Goal: Information Seeking & Learning: Compare options

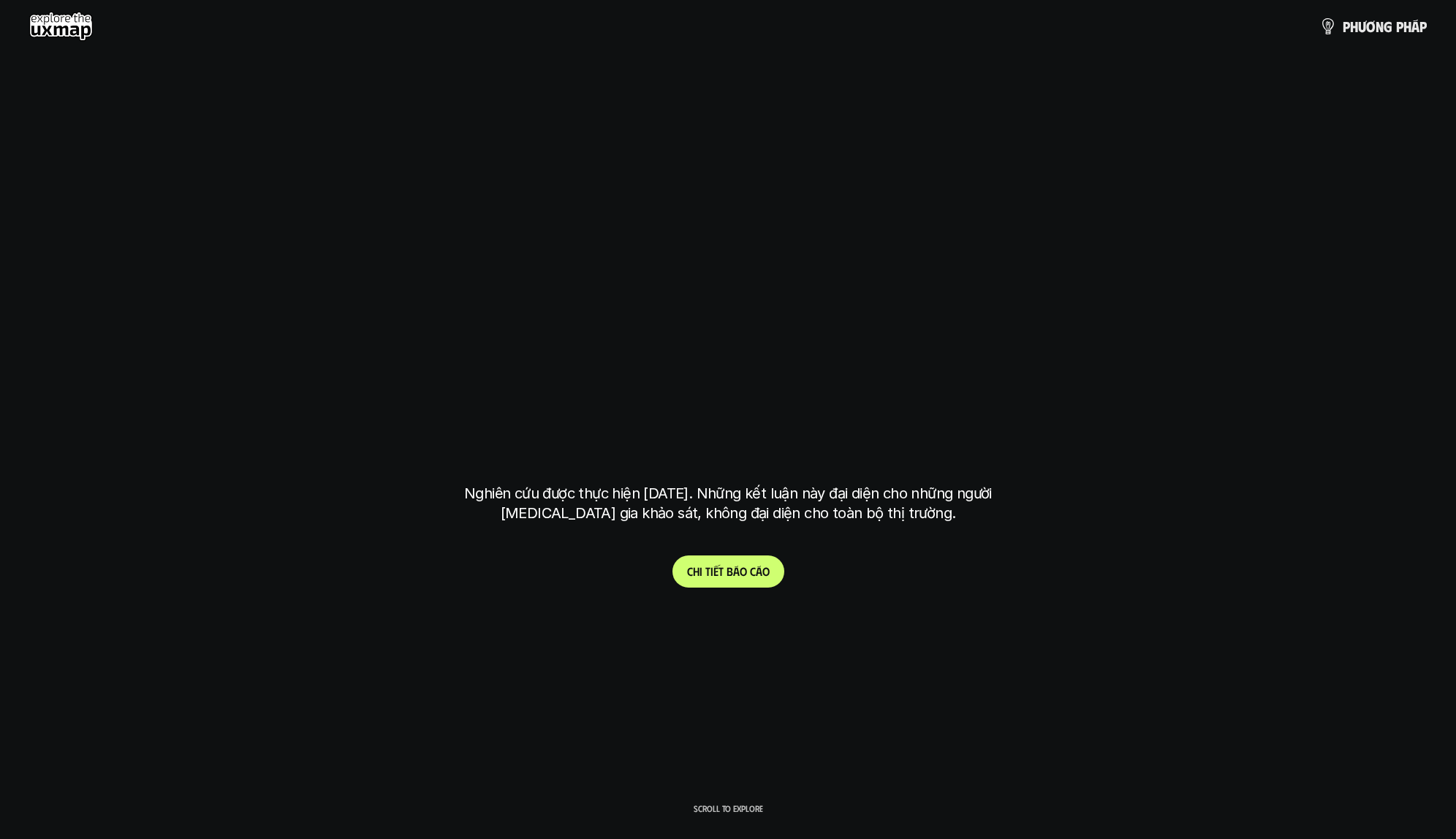
scroll to position [4163, 0]
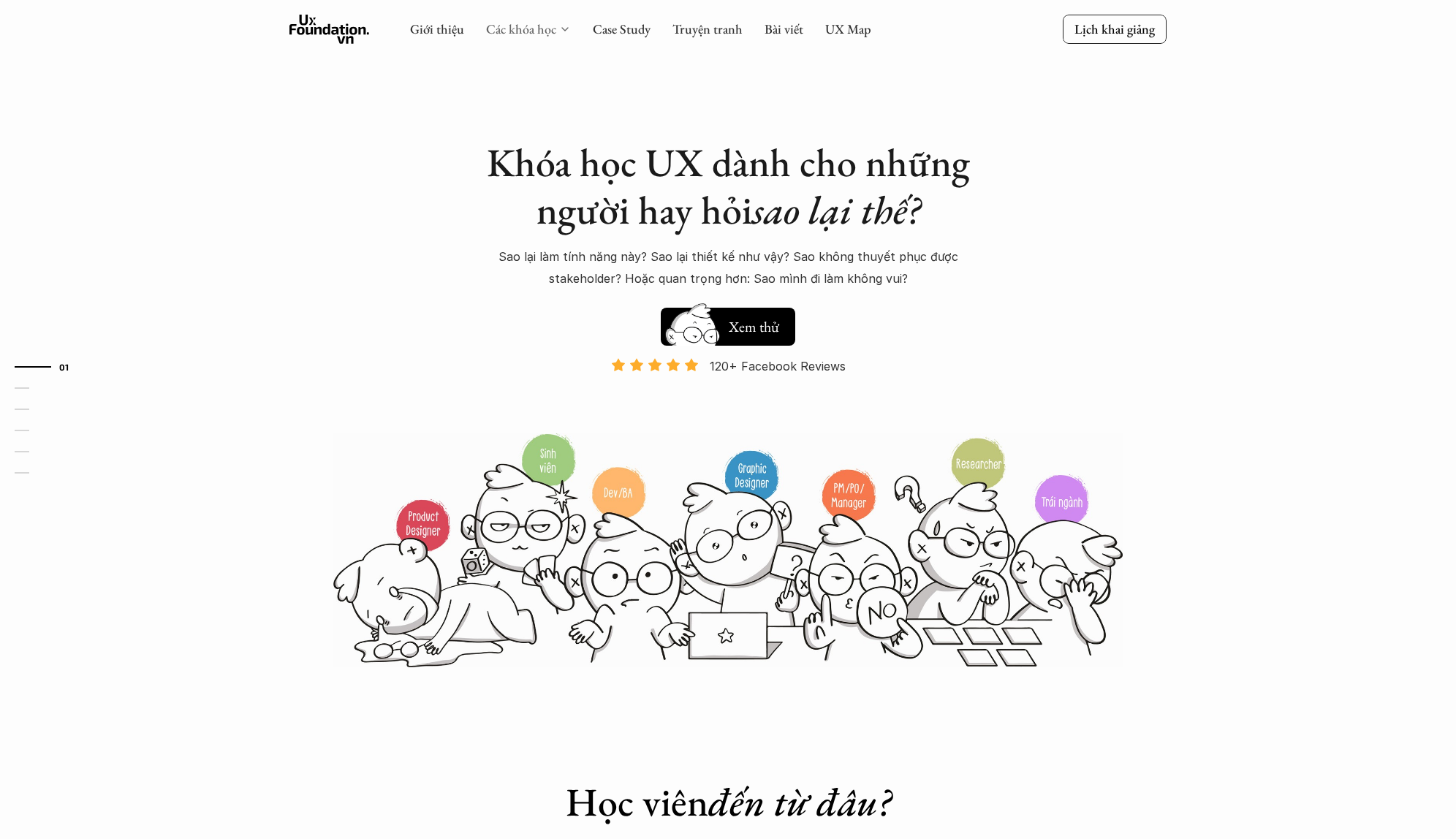
click at [537, 33] on link "Các khóa học" at bounding box center [522, 28] width 71 height 17
click at [562, 27] on icon at bounding box center [565, 29] width 12 height 12
click at [543, 32] on link "Các khóa học" at bounding box center [522, 28] width 71 height 17
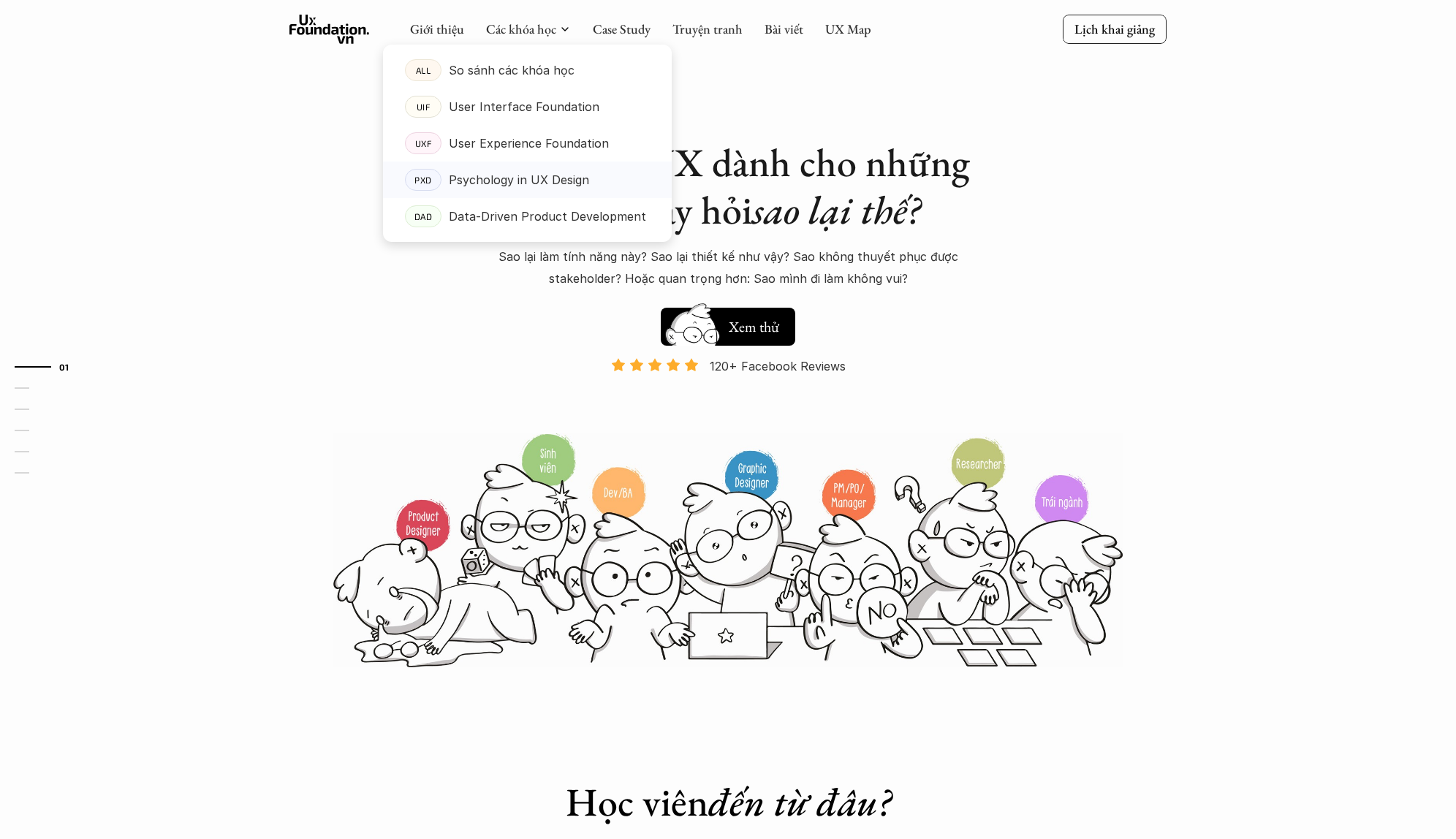
click at [506, 177] on p "Psychology in UX Design" at bounding box center [519, 180] width 140 height 22
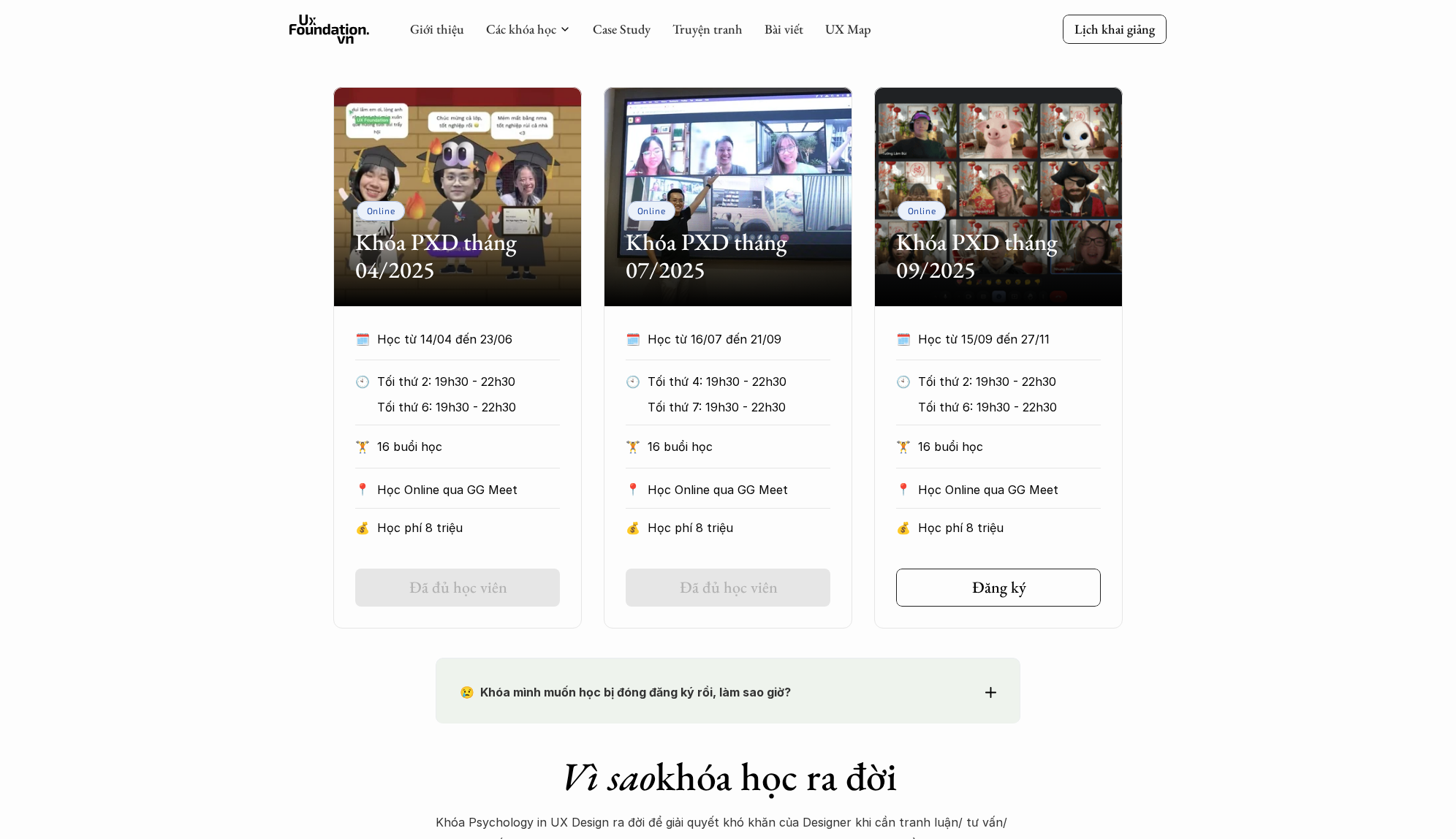
scroll to position [637, 0]
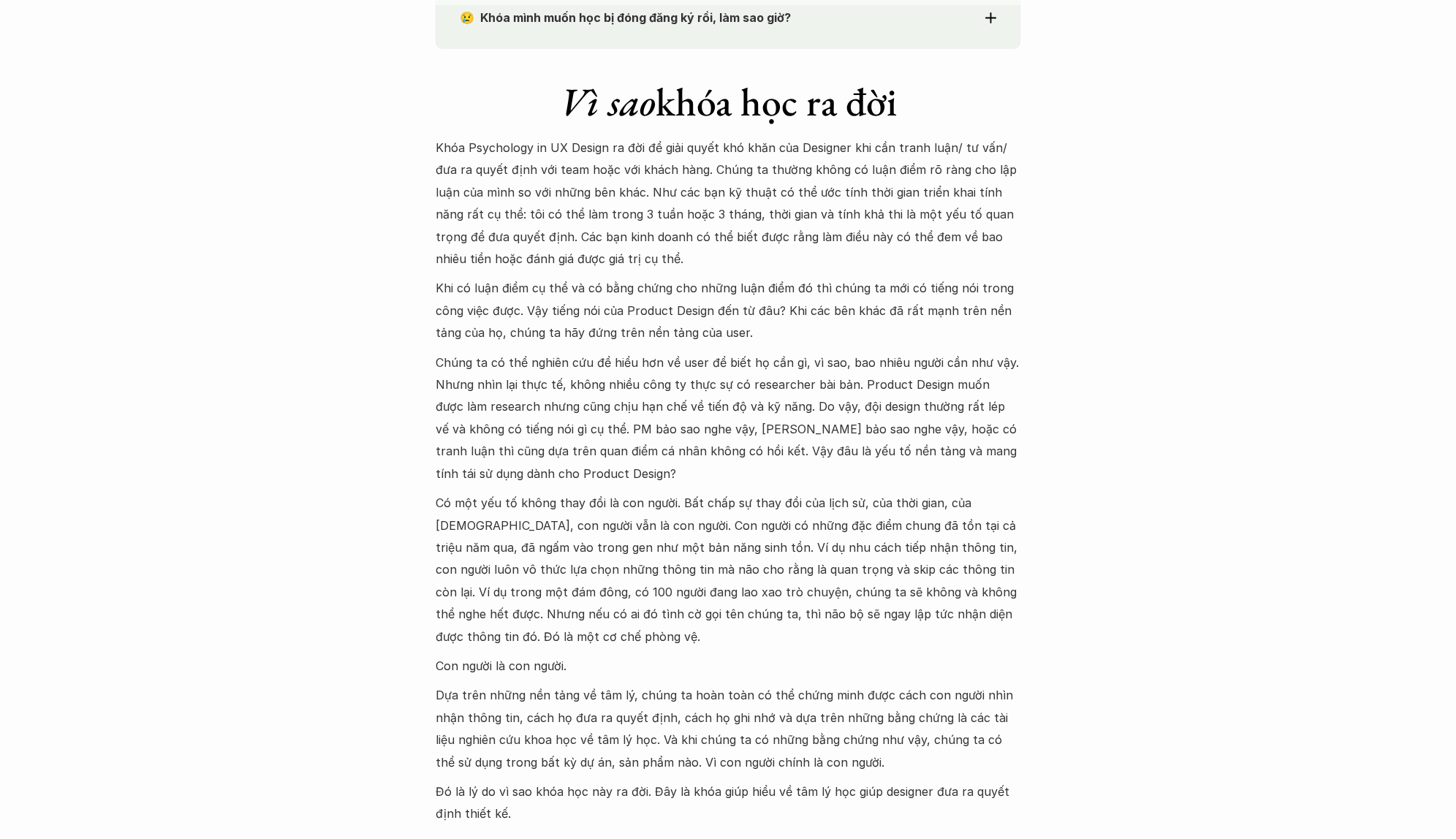
scroll to position [1326, 0]
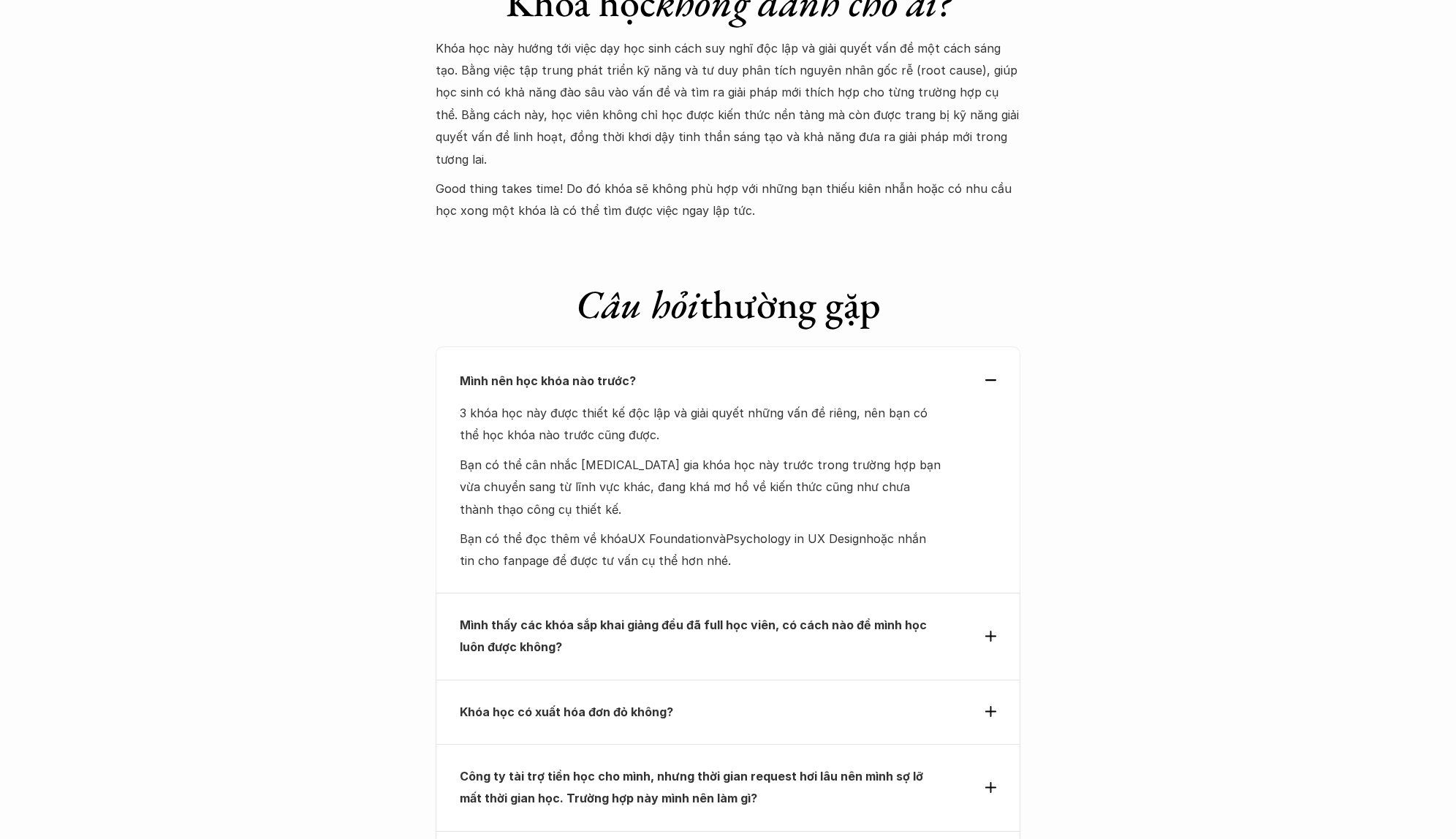
scroll to position [5991, 0]
click at [823, 613] on p "Mình thấy các khóa sắp khai giảng đều đã full học viên, có cách nào để mình học…" at bounding box center [702, 635] width 484 height 44
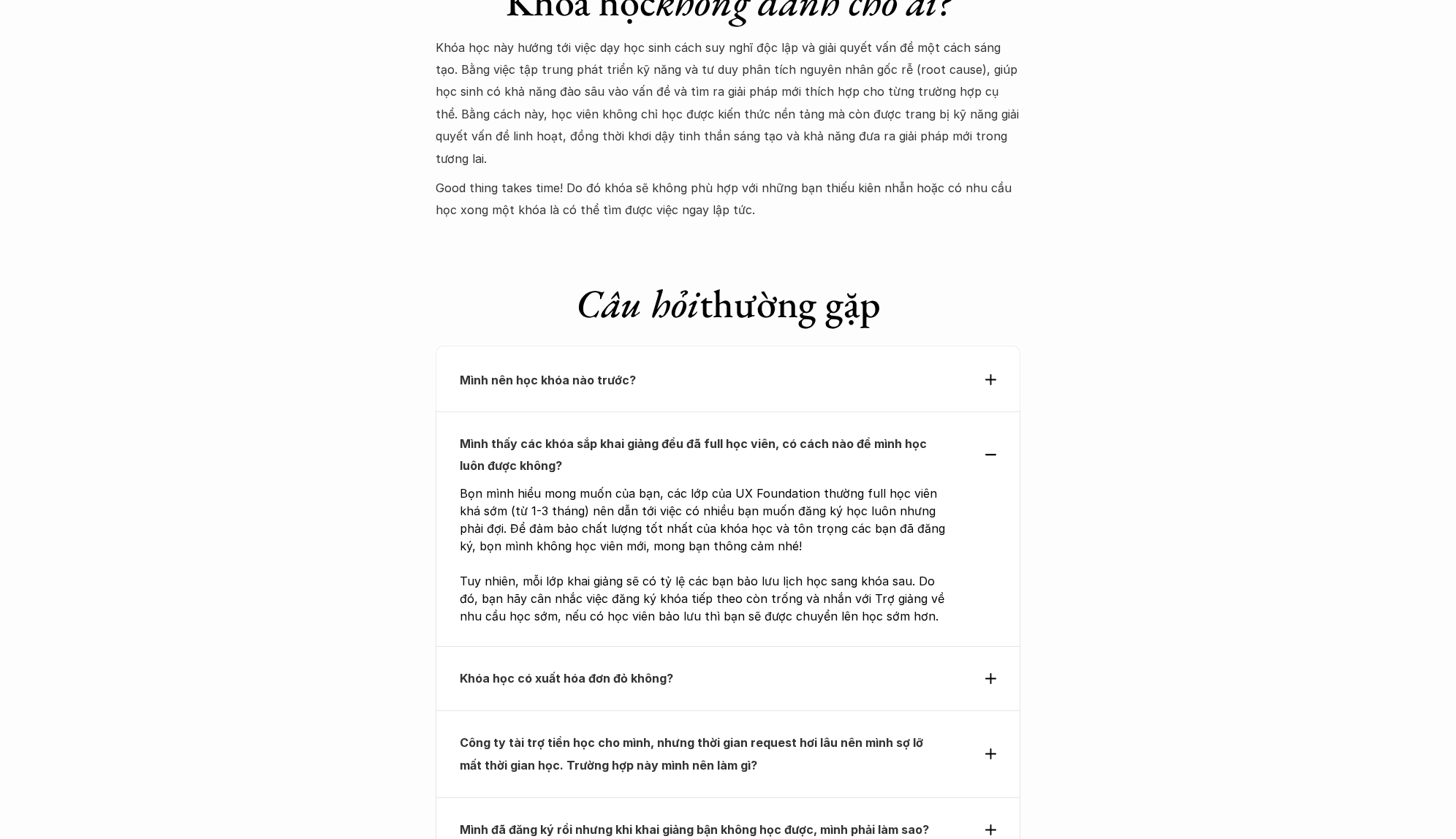
click at [742, 732] on p "Công ty tài trợ tiền học cho mình, nhưng thời gian request hơi lâu nên mình sợ …" at bounding box center [702, 754] width 484 height 44
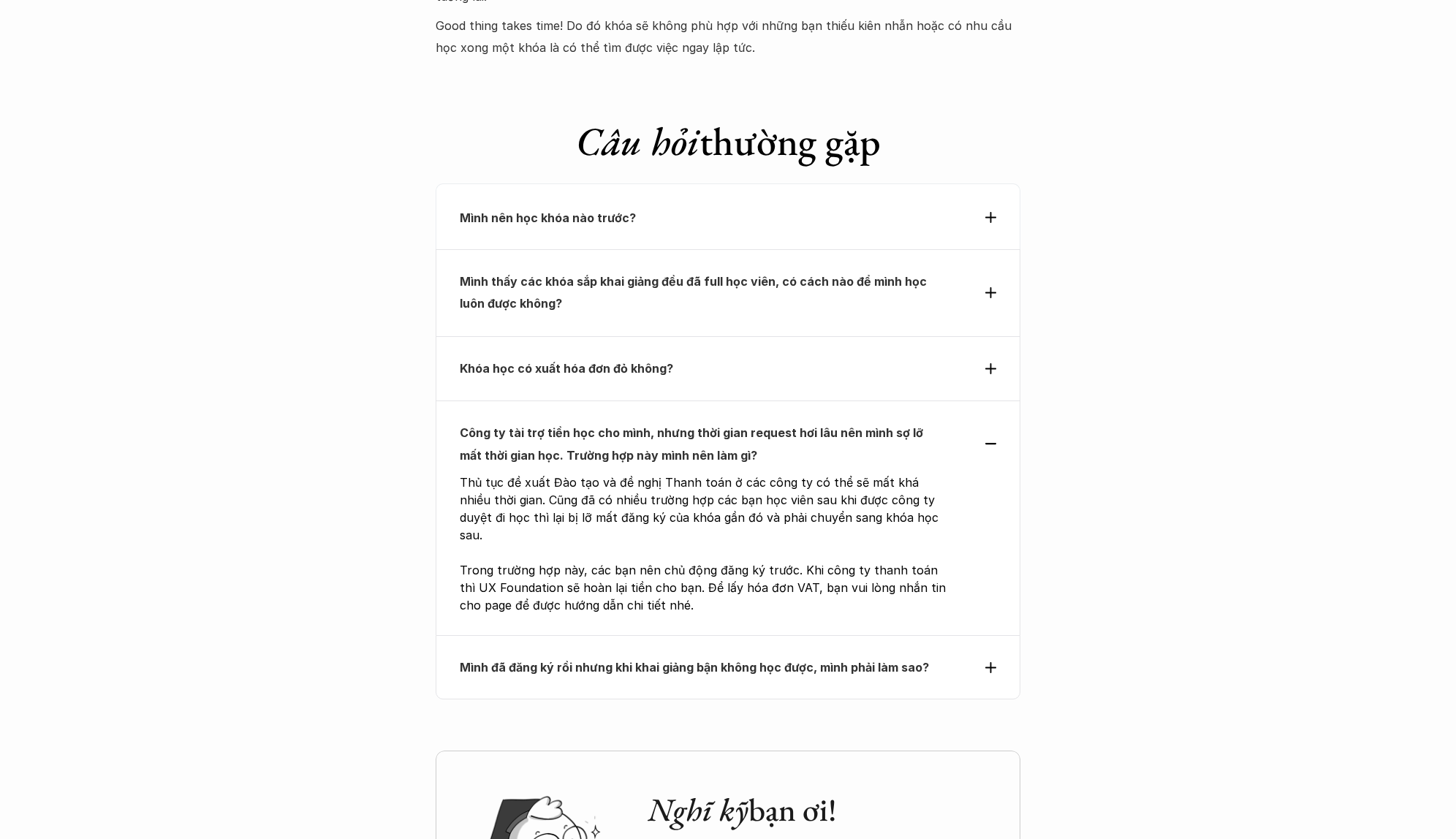
scroll to position [6171, 0]
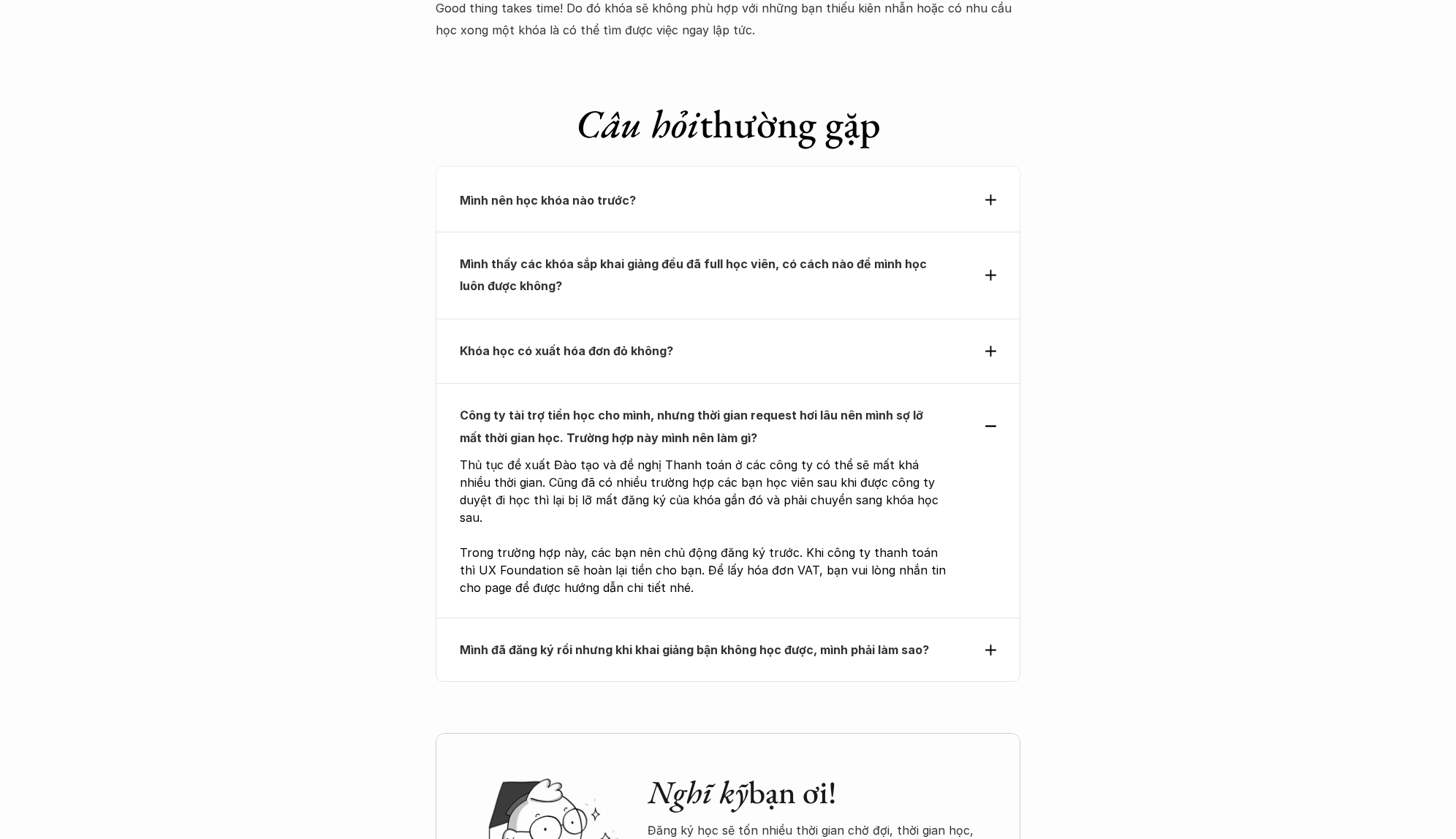
click at [768, 643] on strong "Mình đã đăng ký rồi nhưng khi khai giảng bận không học được, mình phải làm sao?" at bounding box center [695, 650] width 469 height 15
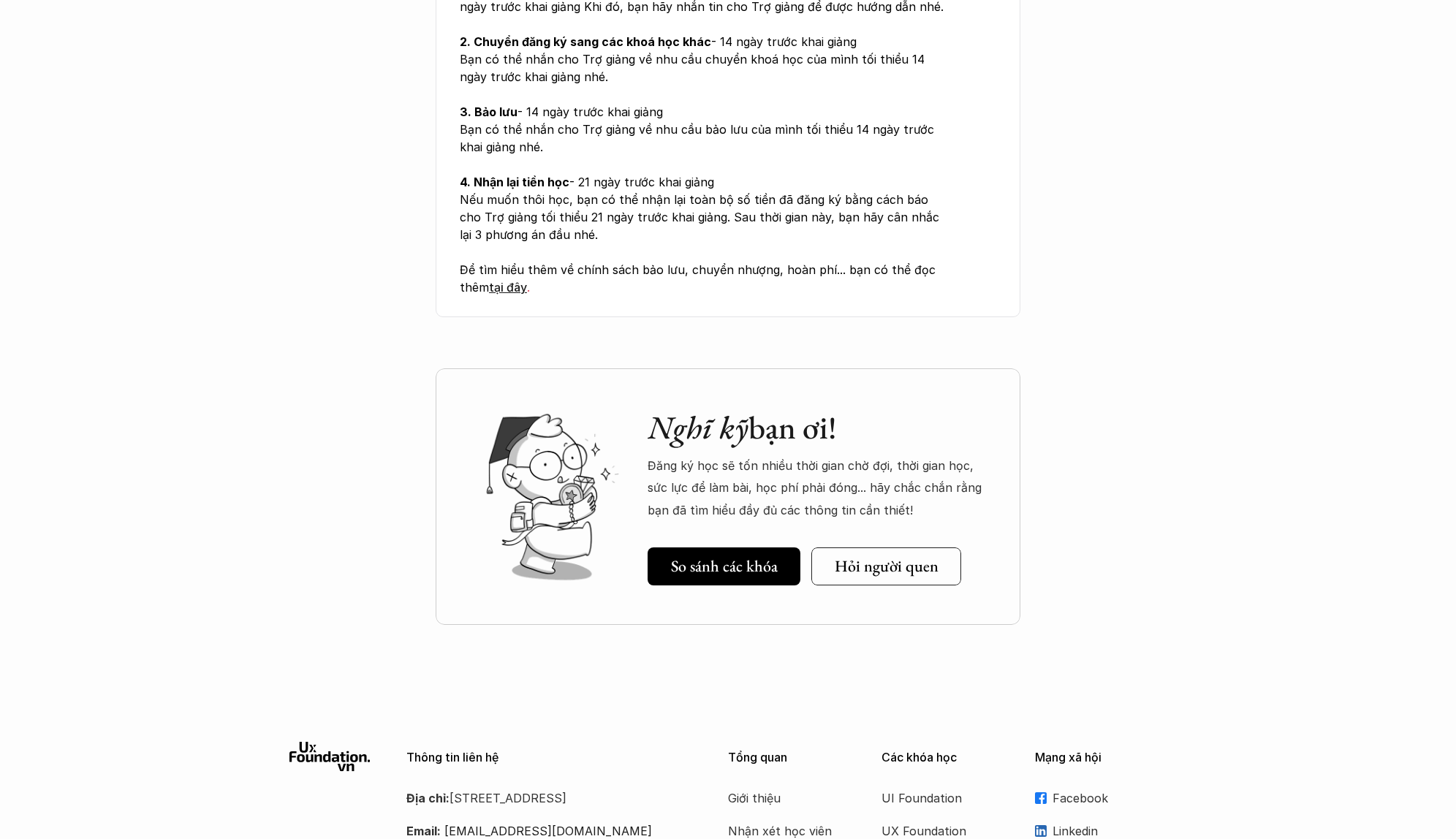
scroll to position [6843, 0]
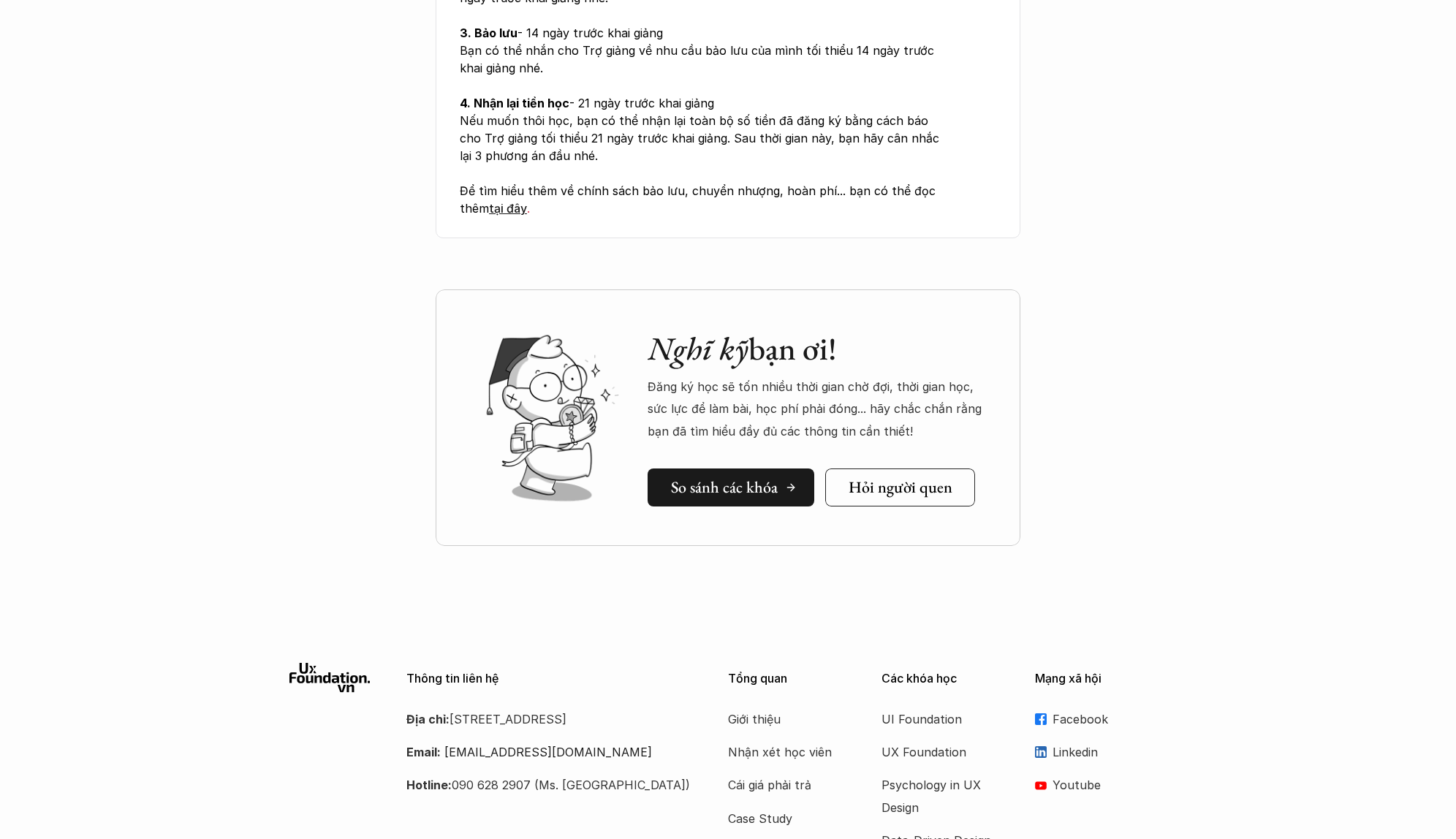
click at [770, 478] on h5 "So sánh các khóa" at bounding box center [724, 487] width 107 height 19
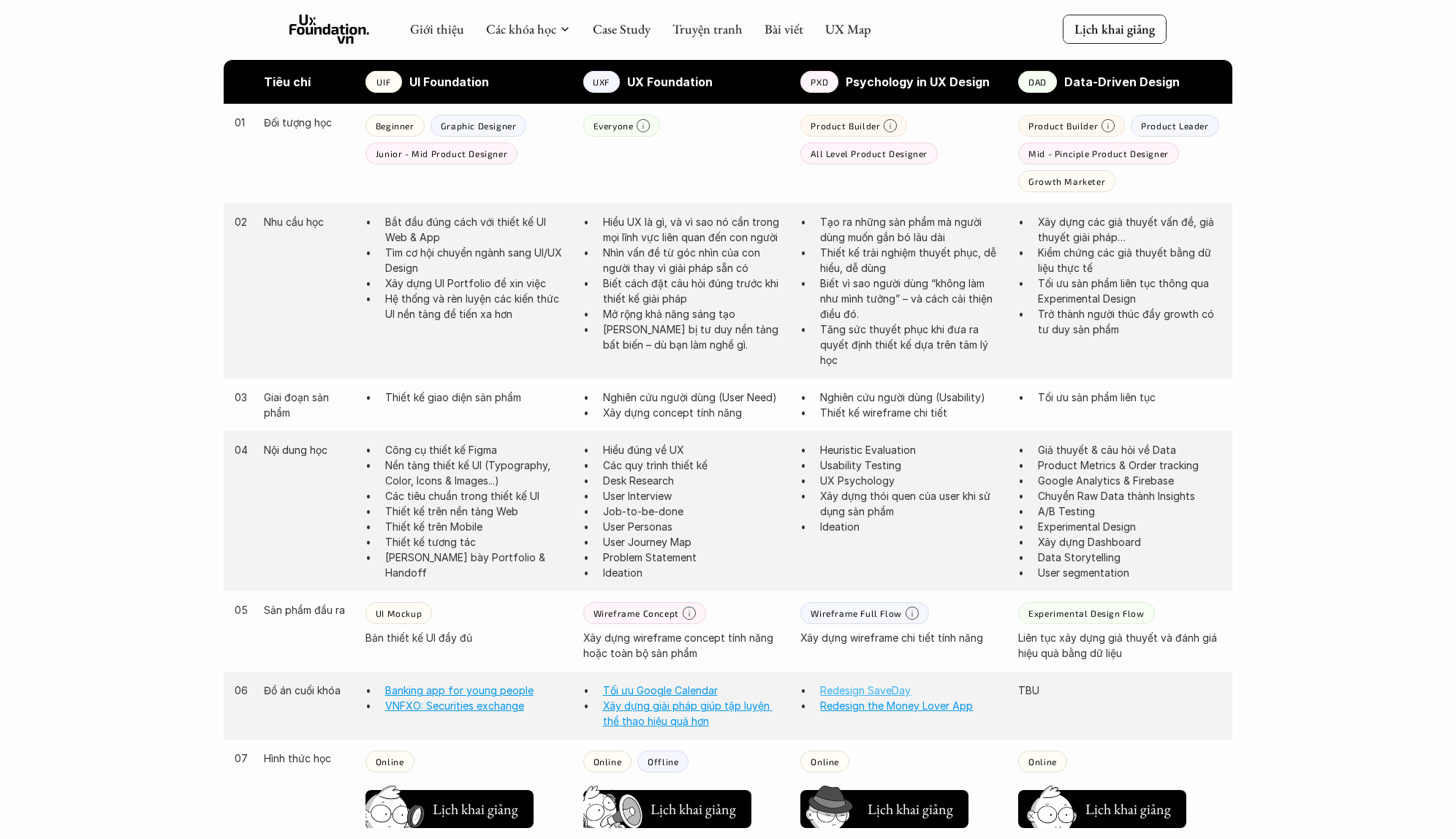
click at [830, 695] on link "Redesign SaveDay" at bounding box center [865, 691] width 90 height 13
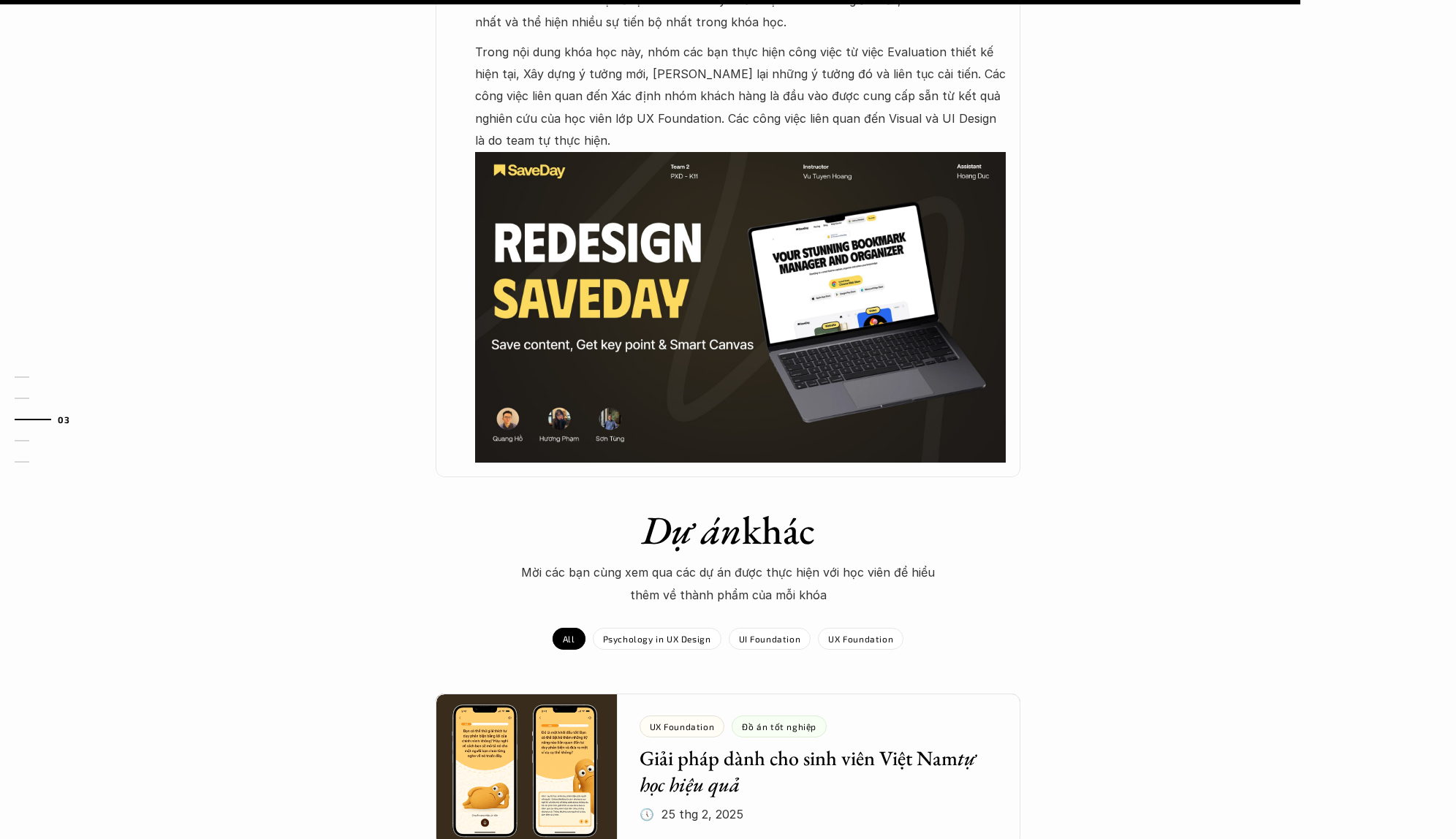
scroll to position [830, 0]
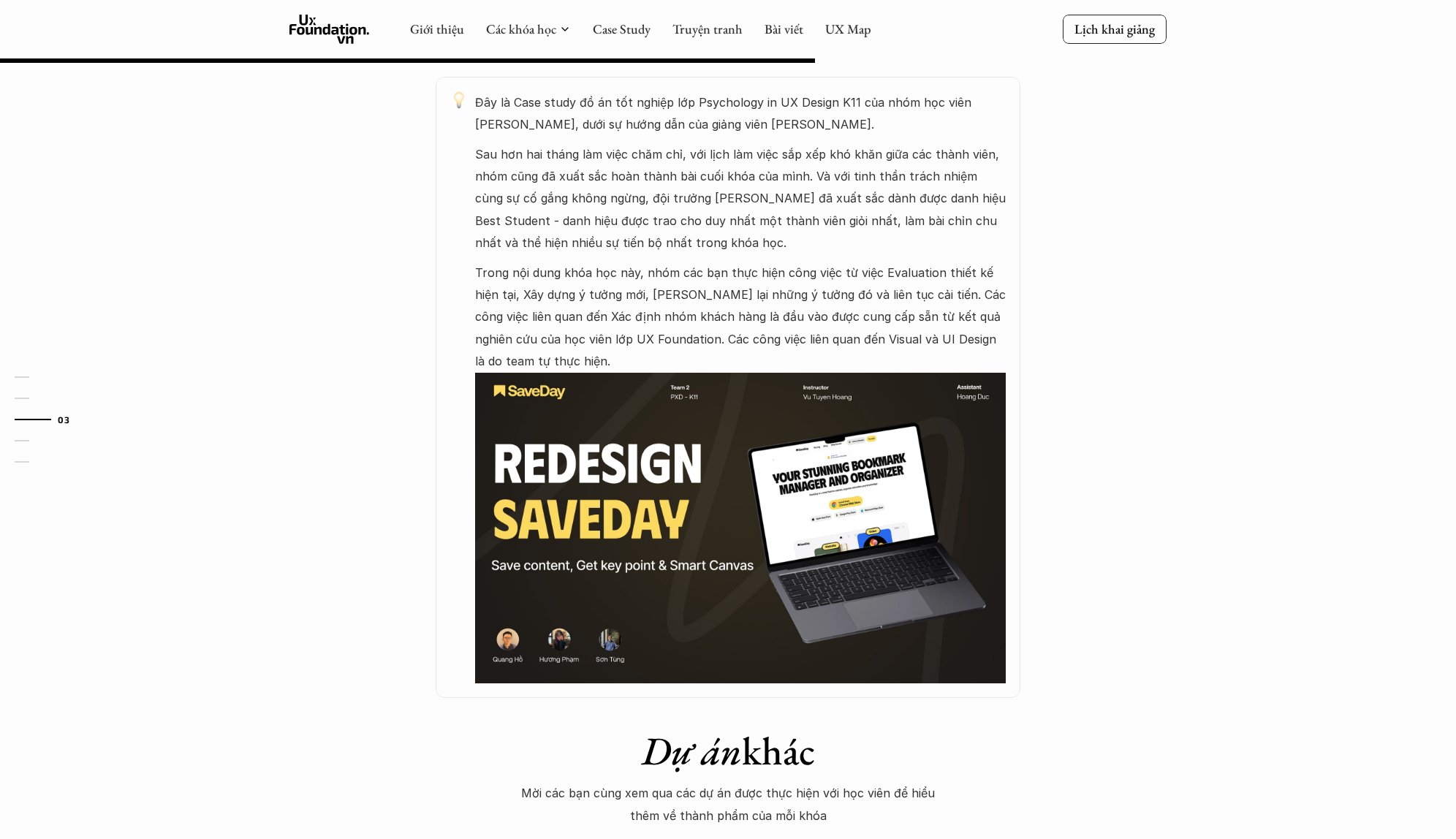
click at [808, 605] on img at bounding box center [740, 528] width 531 height 311
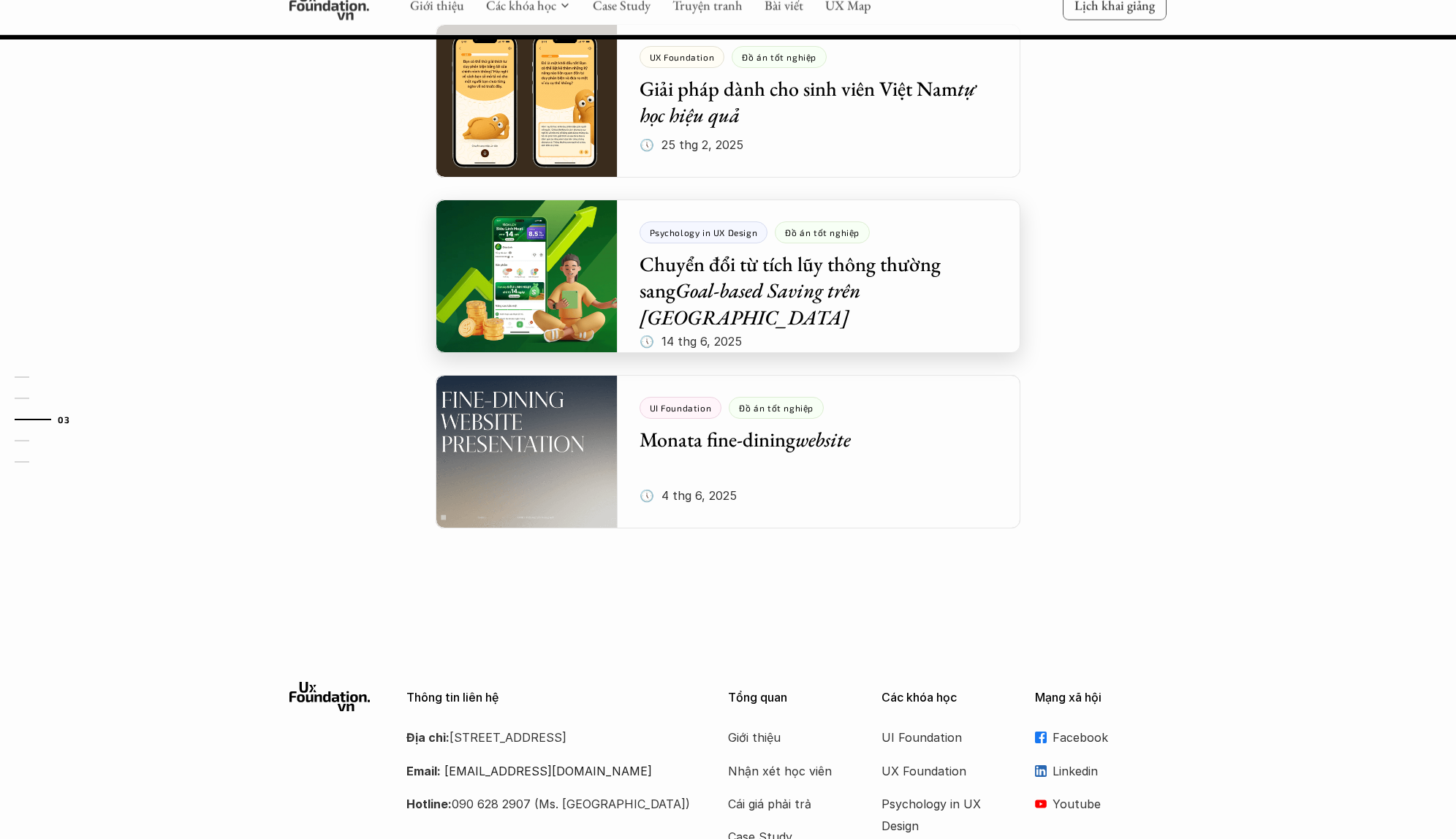
scroll to position [1587, 0]
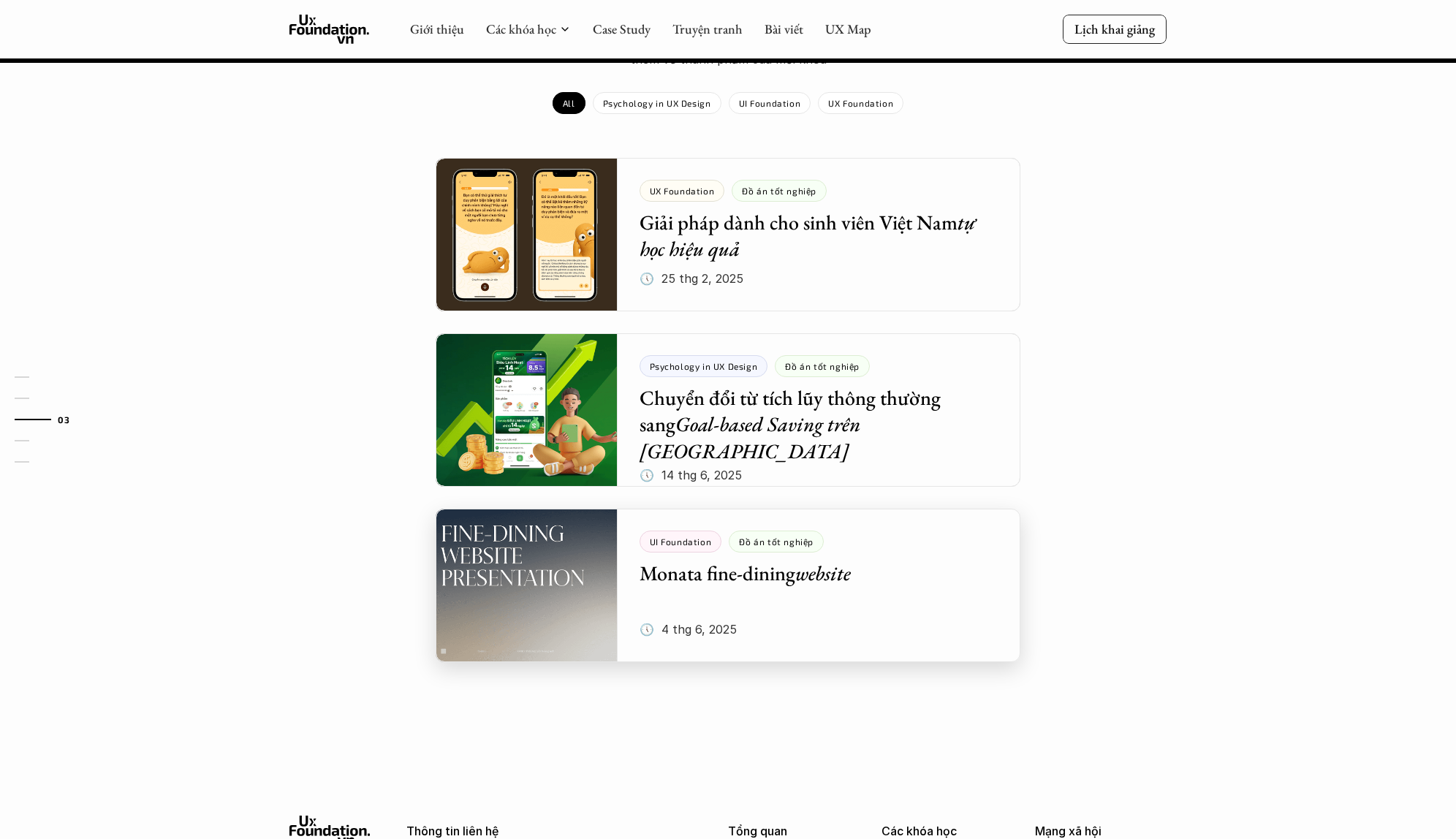
scroll to position [776, 0]
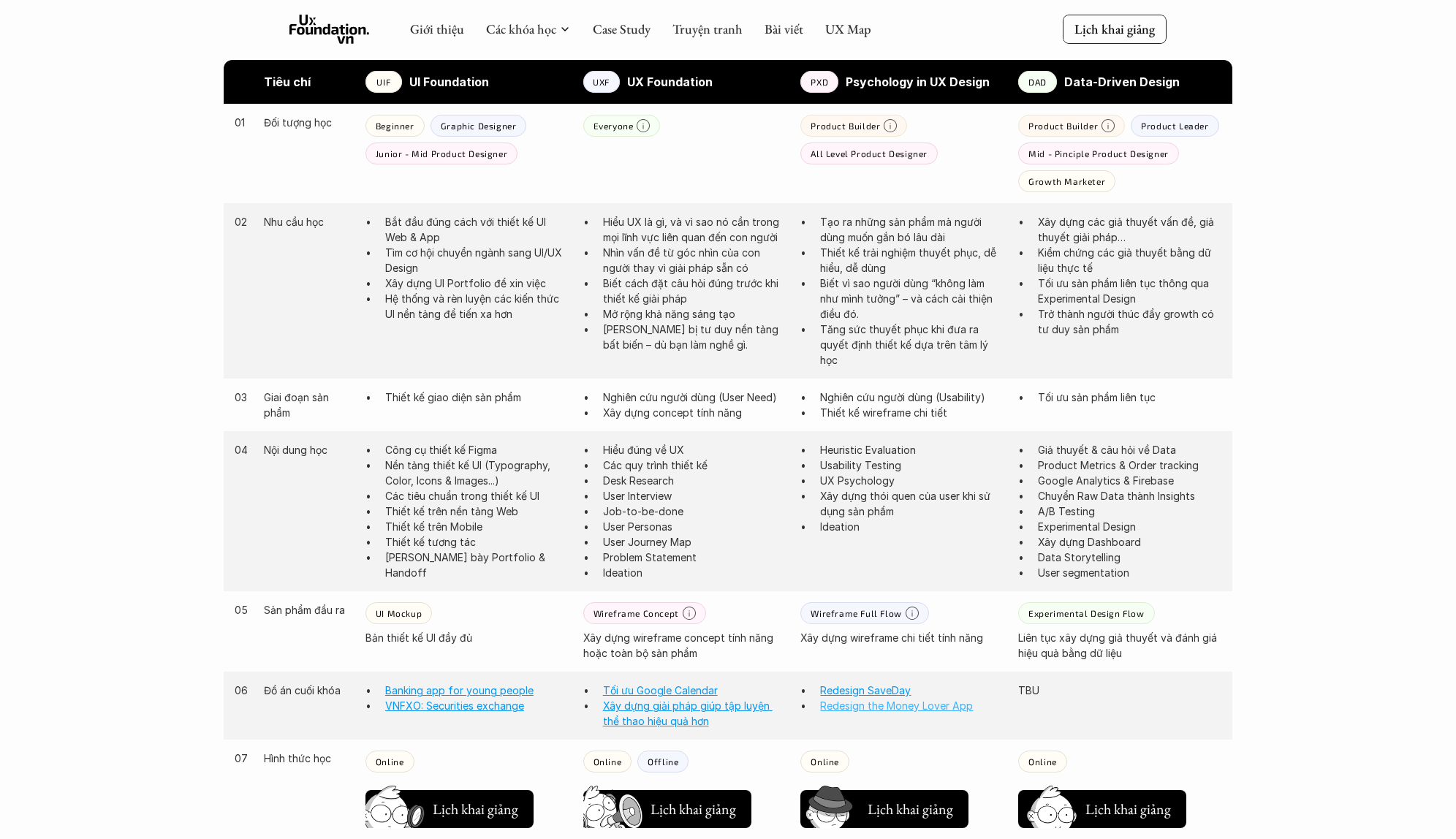
click at [858, 708] on link "Redesign the Money Lover App" at bounding box center [897, 706] width 153 height 13
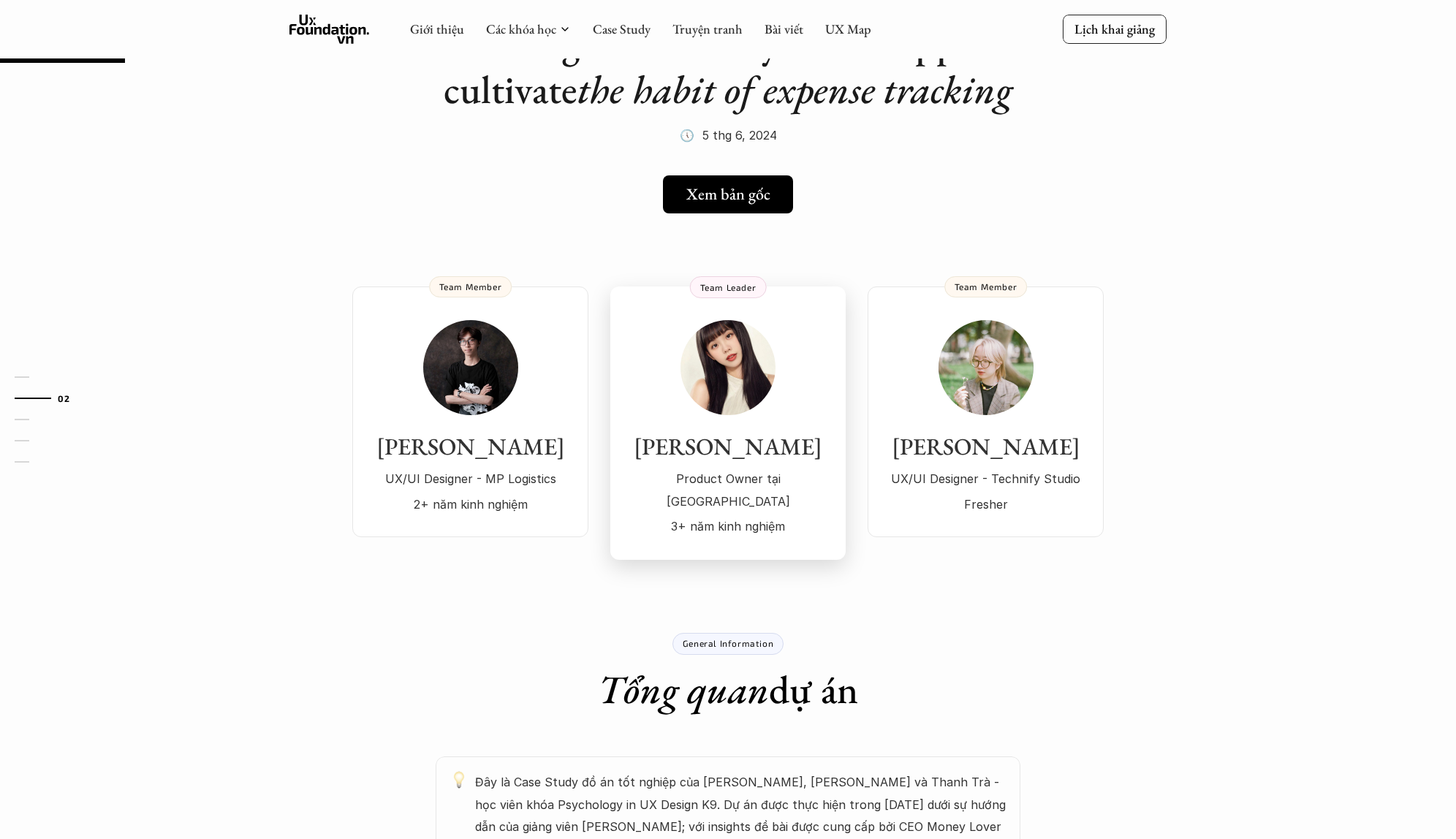
scroll to position [122, 0]
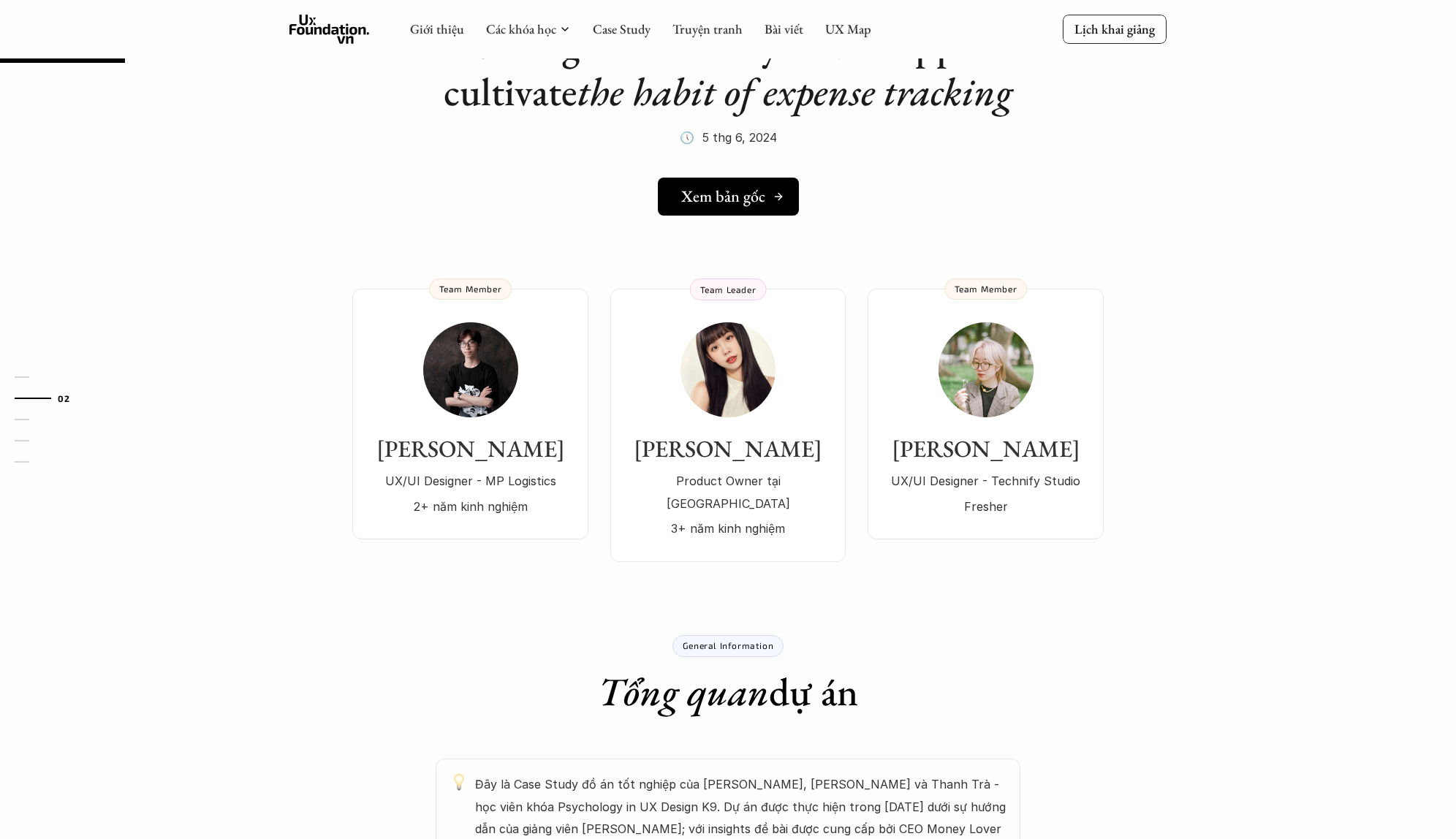
click at [754, 189] on h5 "Xem bản gốc" at bounding box center [724, 196] width 84 height 19
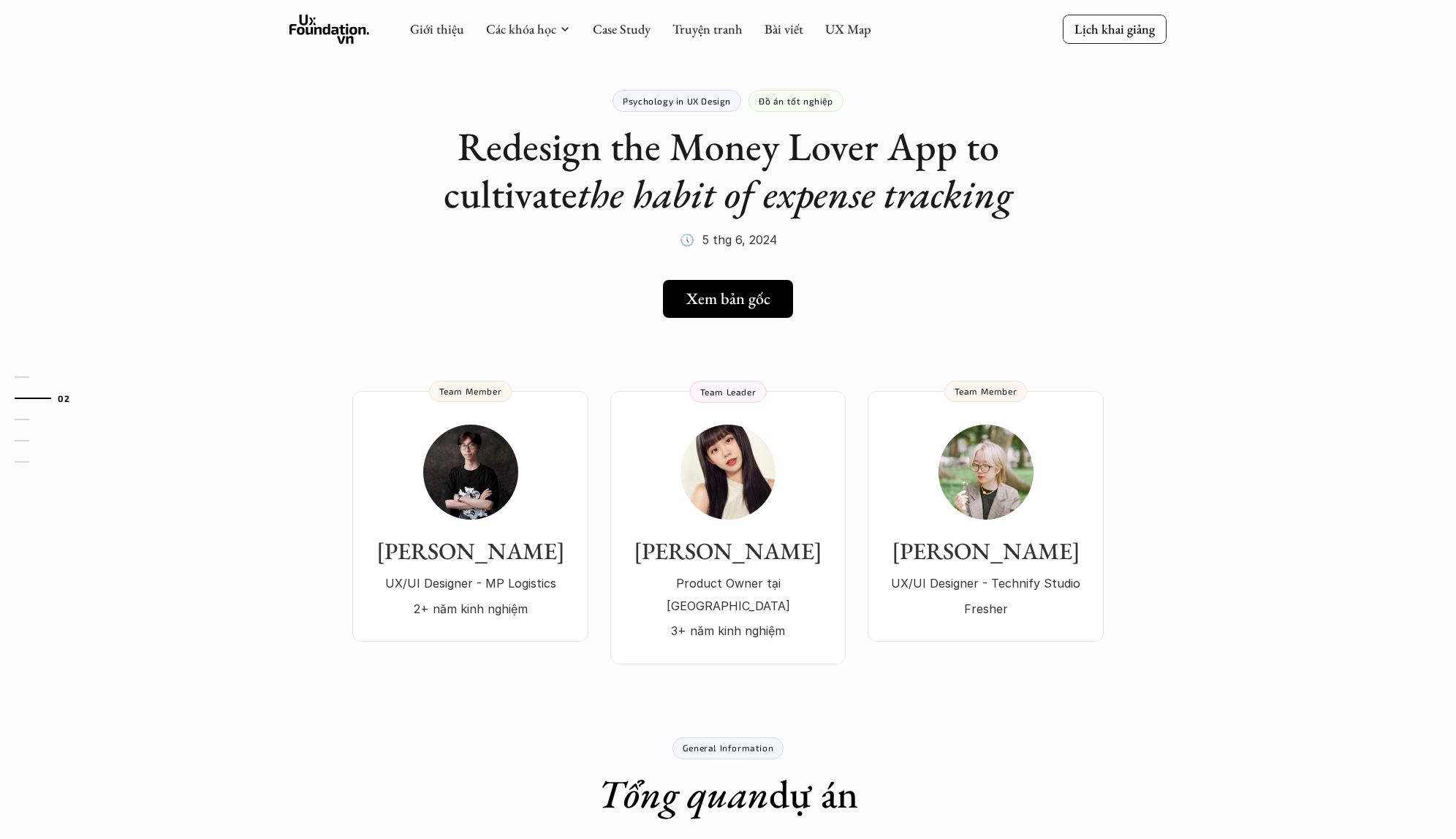
scroll to position [0, 0]
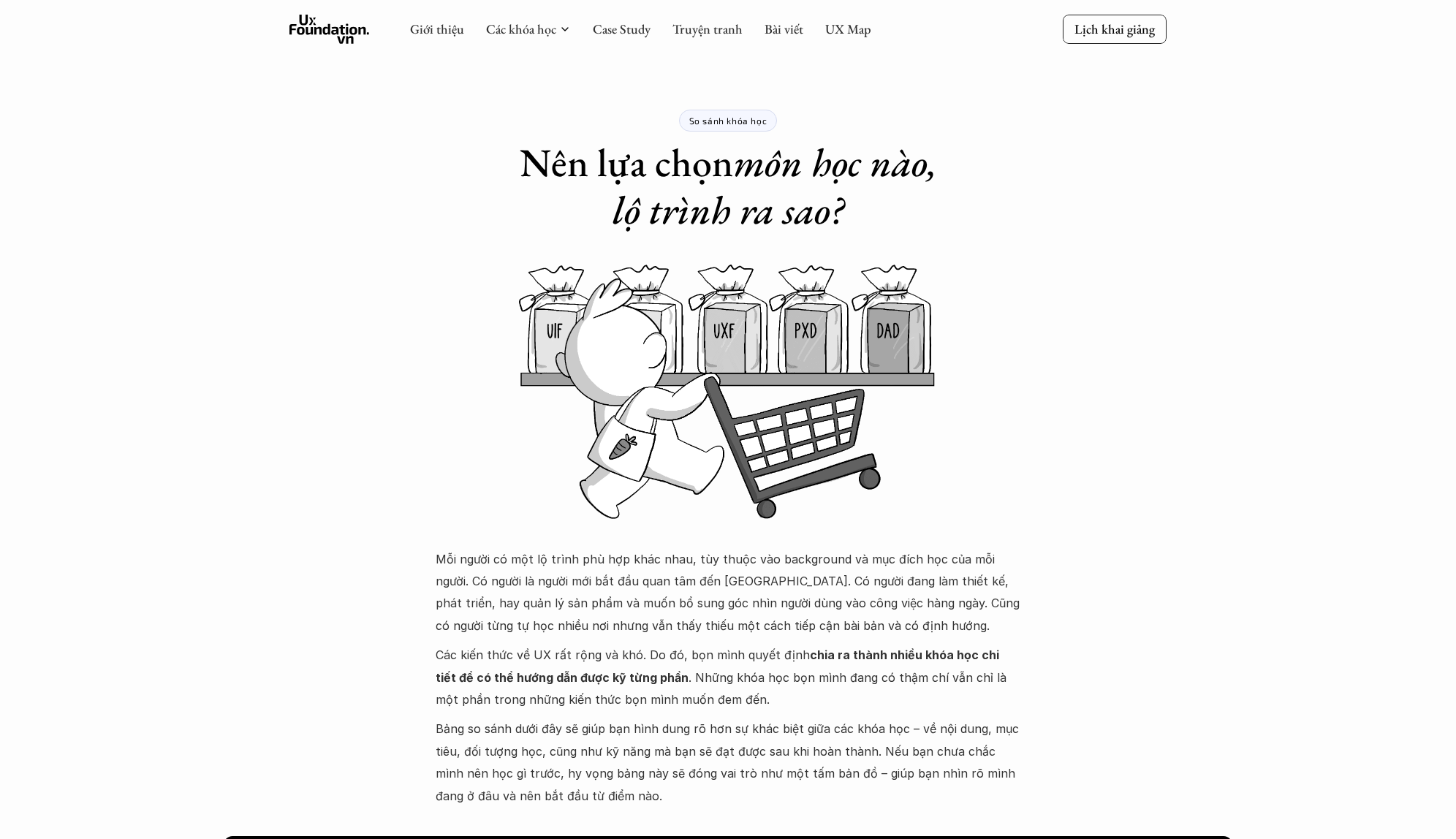
scroll to position [776, 0]
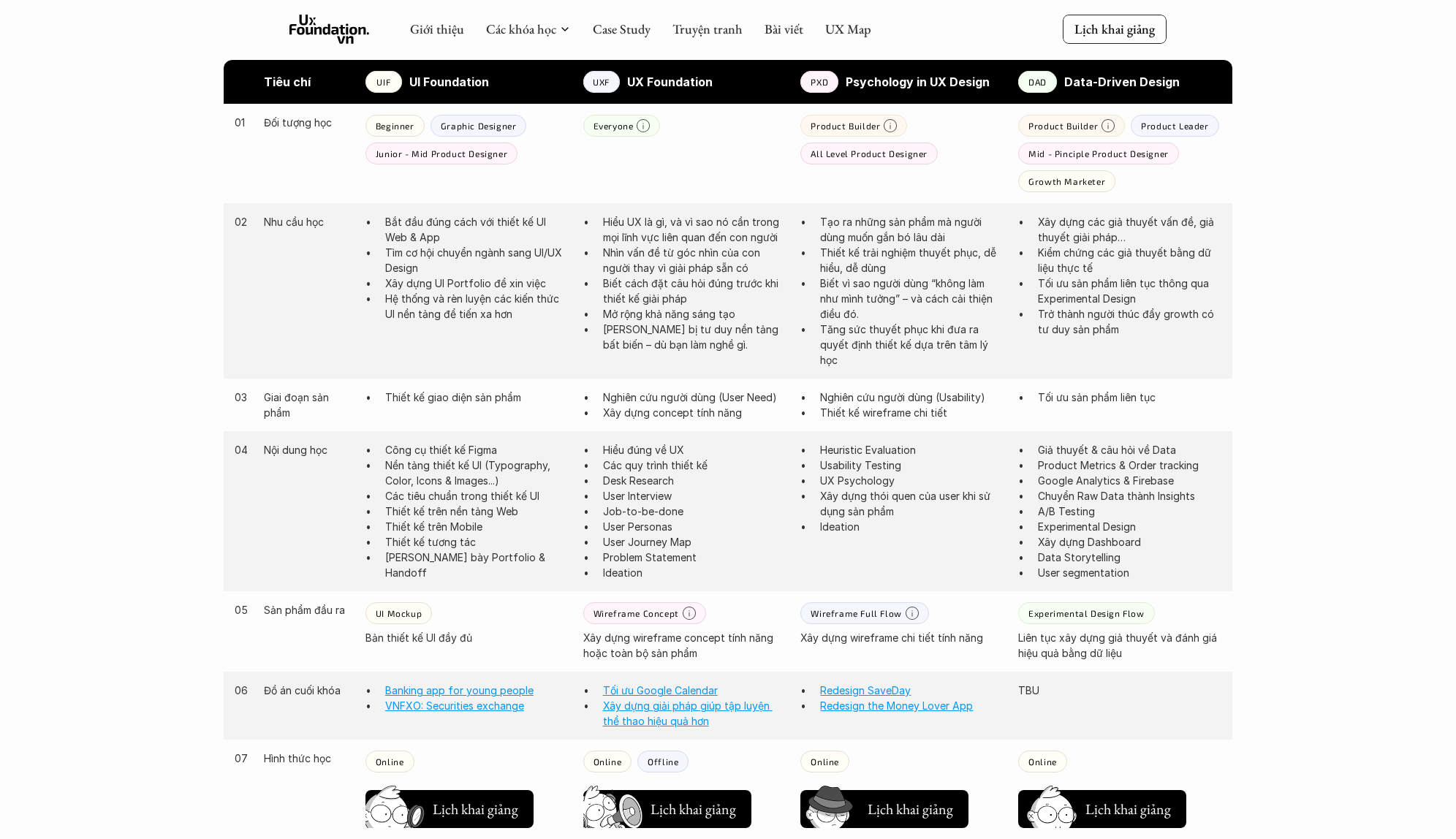
click at [664, 82] on strong "UX Foundation" at bounding box center [669, 81] width 85 height 15
click at [611, 82] on div "UXF" at bounding box center [601, 81] width 36 height 22
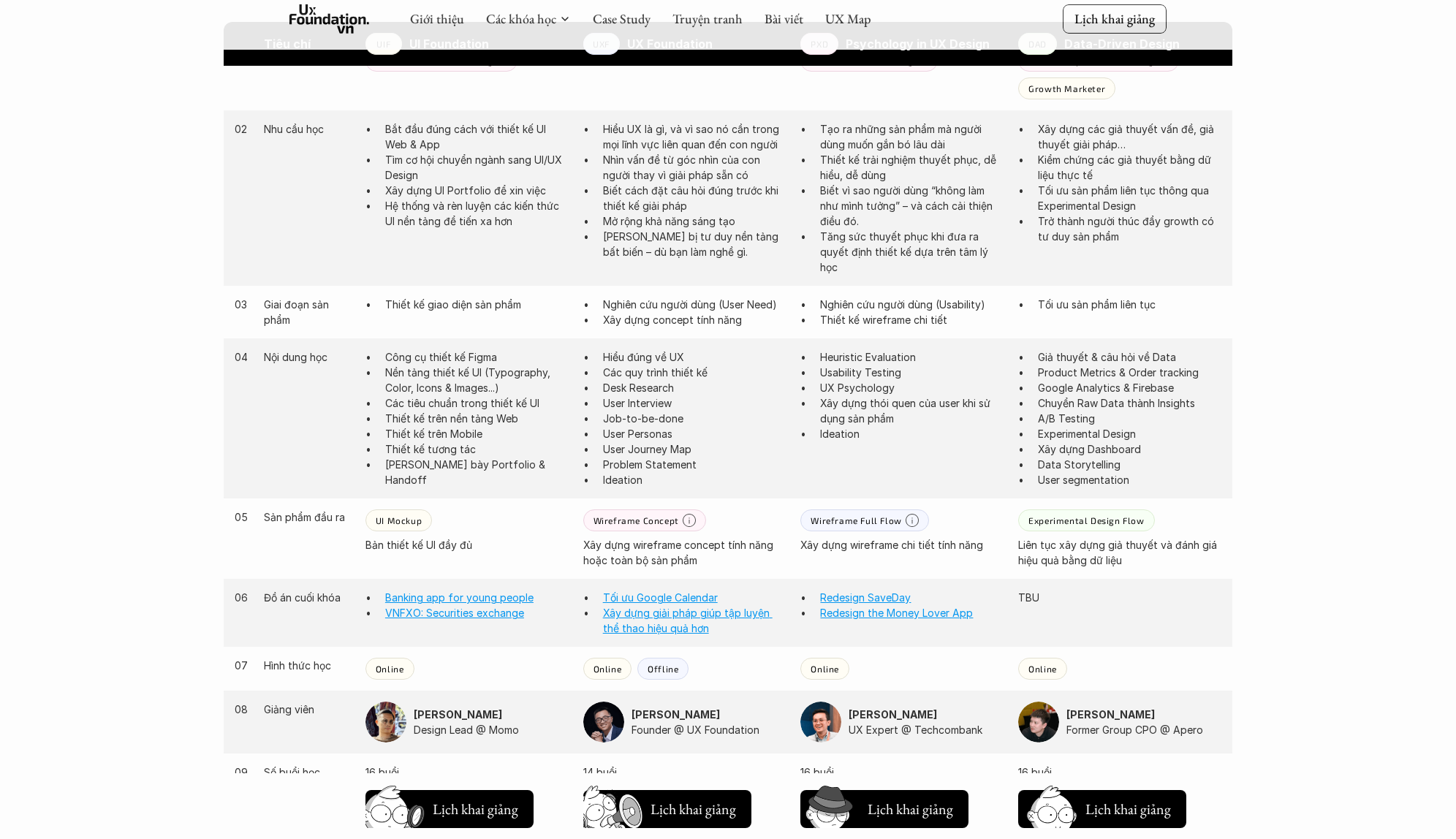
scroll to position [871, 0]
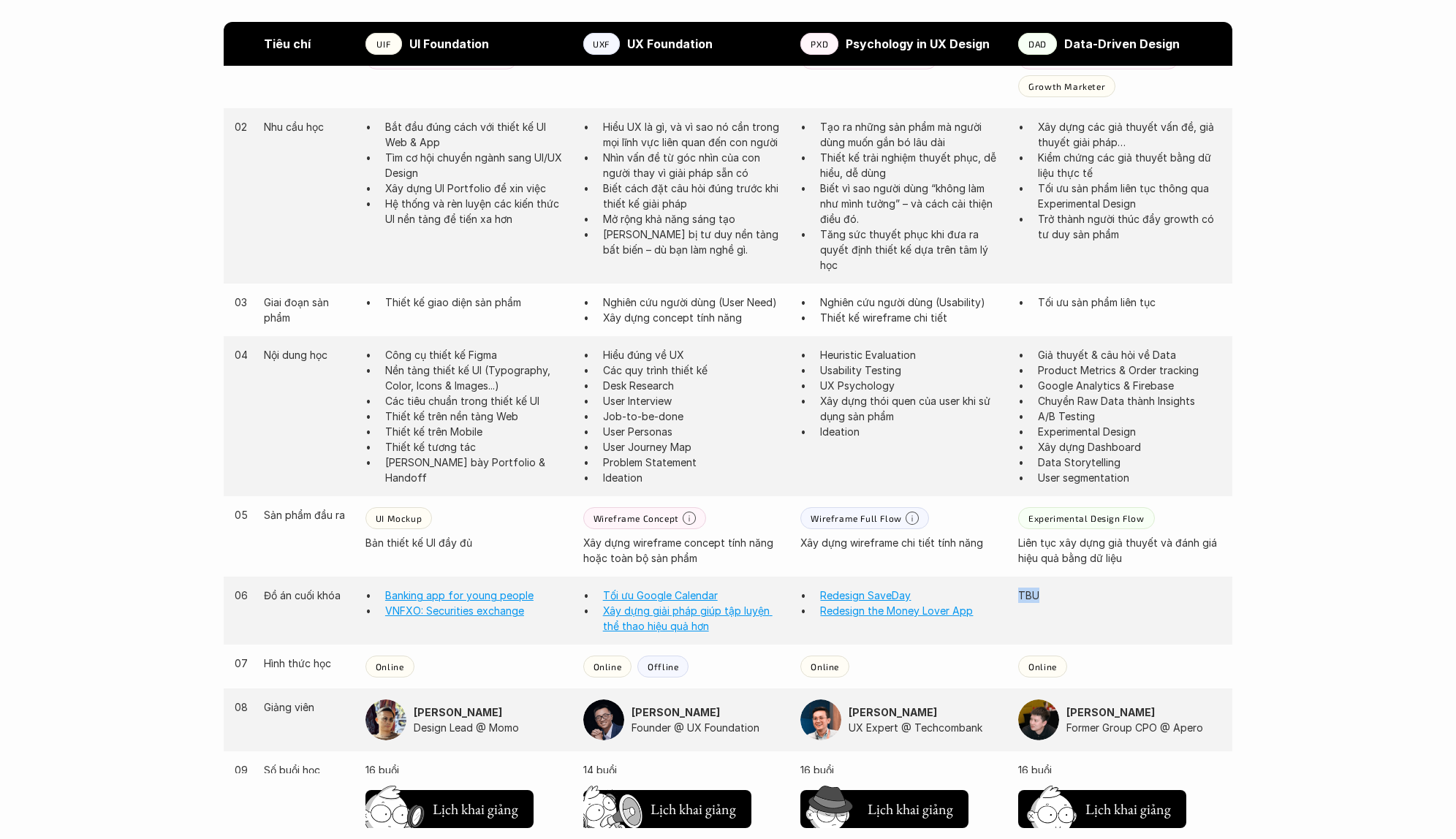
drag, startPoint x: 1038, startPoint y: 594, endPoint x: 1014, endPoint y: 594, distance: 24.0
click at [1014, 594] on div "06 Đồ án cuối khóa Banking app for young people VNFXO: Securities exchange Tối …" at bounding box center [728, 610] width 1009 height 68
click at [1107, 609] on div "06 Đồ án cuối khóa Banking app for young people VNFXO: Securities exchange Tối …" at bounding box center [728, 610] width 1009 height 68
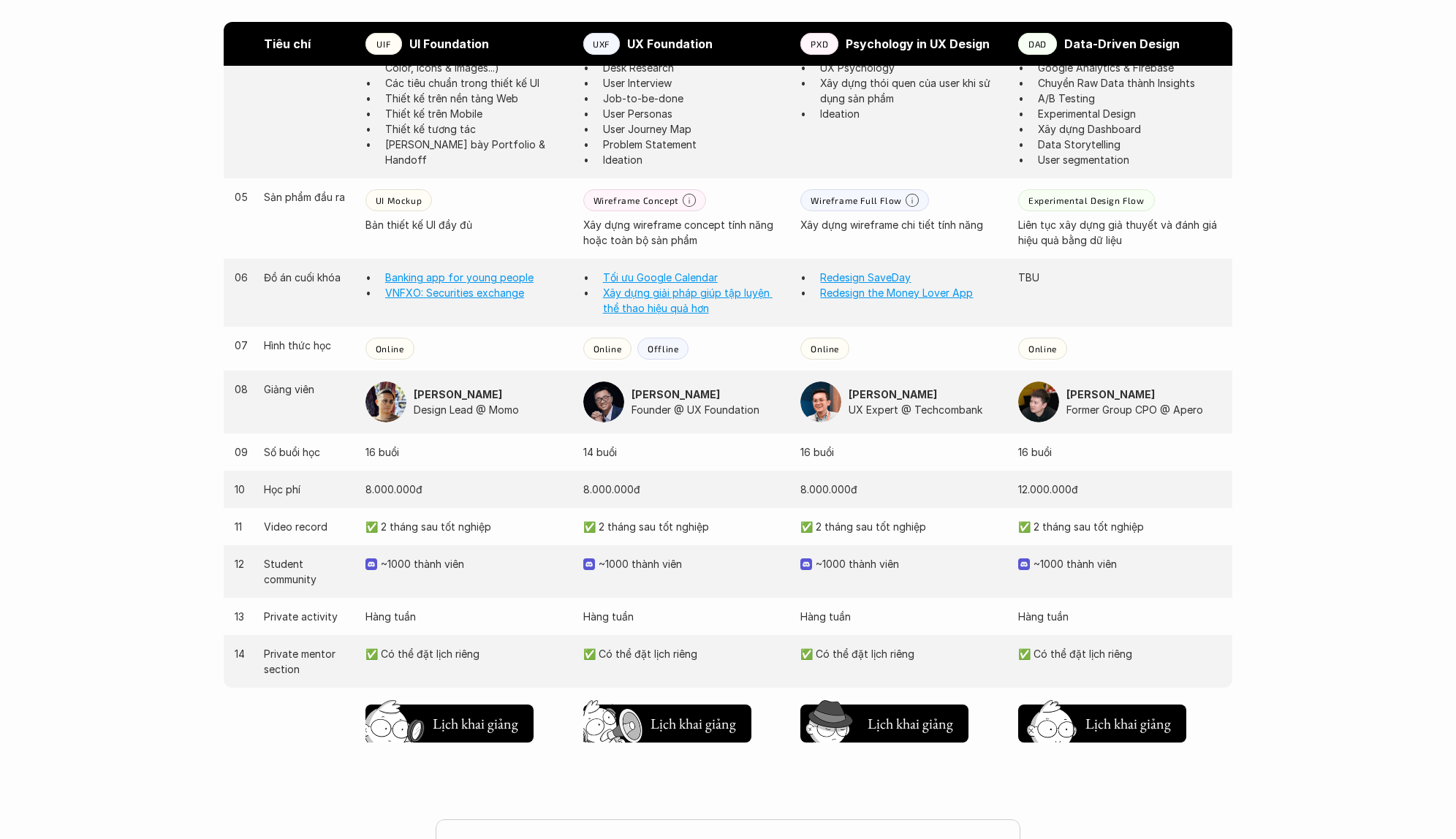
scroll to position [1282, 0]
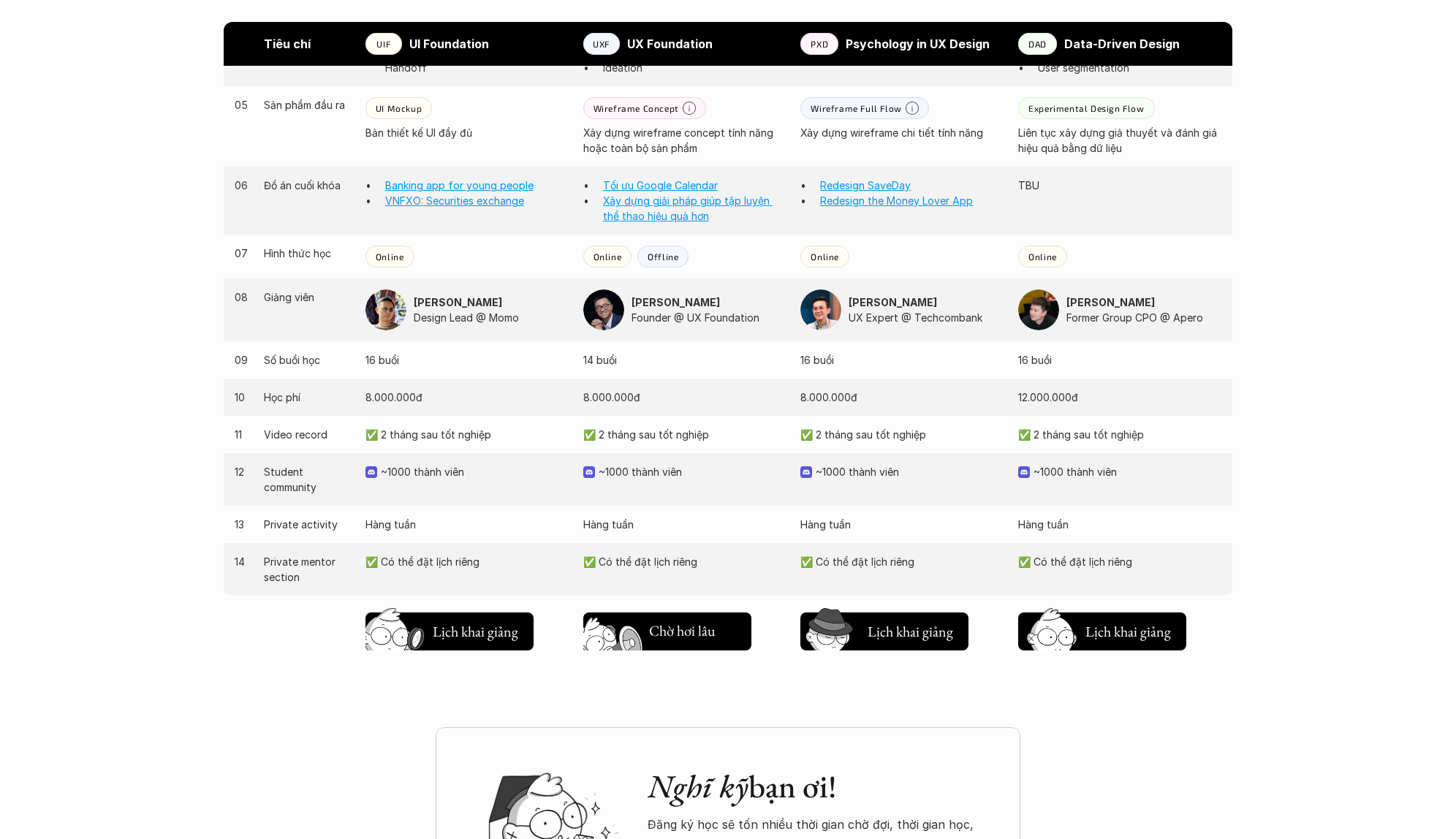
click at [652, 639] on img at bounding box center [615, 651] width 78 height 67
